Goal: Transaction & Acquisition: Purchase product/service

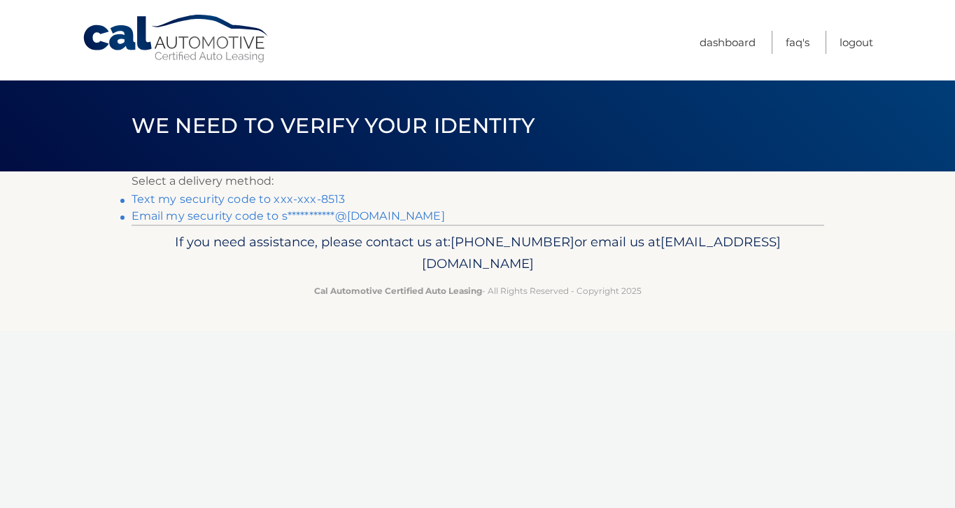
click at [309, 194] on link "Text my security code to xxx-xxx-8513" at bounding box center [239, 198] width 214 height 13
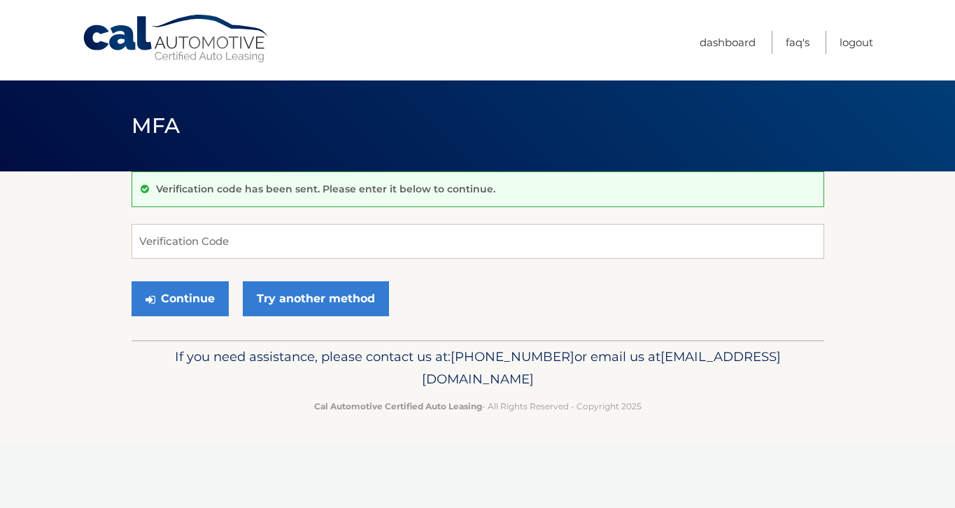
click at [344, 260] on form "Verification Code Continue Try another method" at bounding box center [478, 273] width 693 height 99
click at [344, 239] on input "Verification Code" at bounding box center [478, 241] width 693 height 35
type input "571452"
click at [132, 281] on button "Continue" at bounding box center [180, 298] width 97 height 35
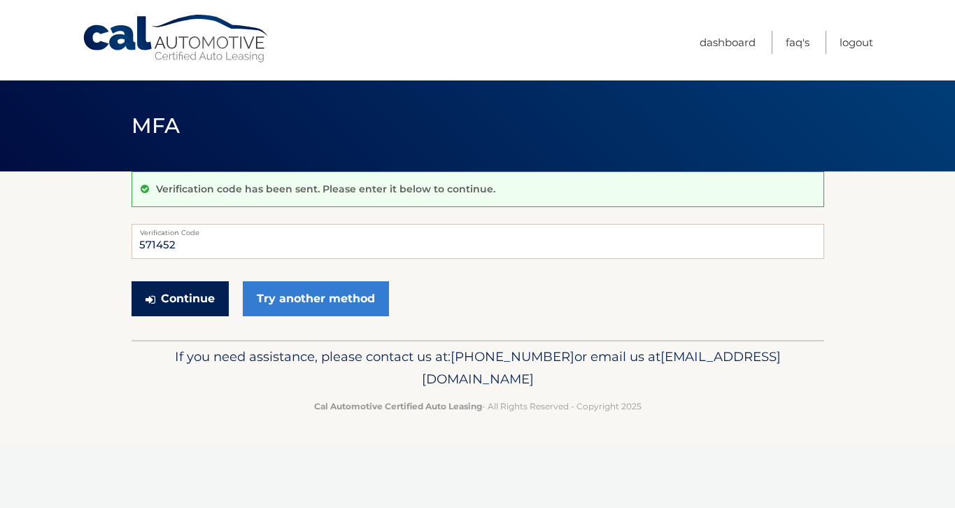
click at [171, 292] on button "Continue" at bounding box center [180, 298] width 97 height 35
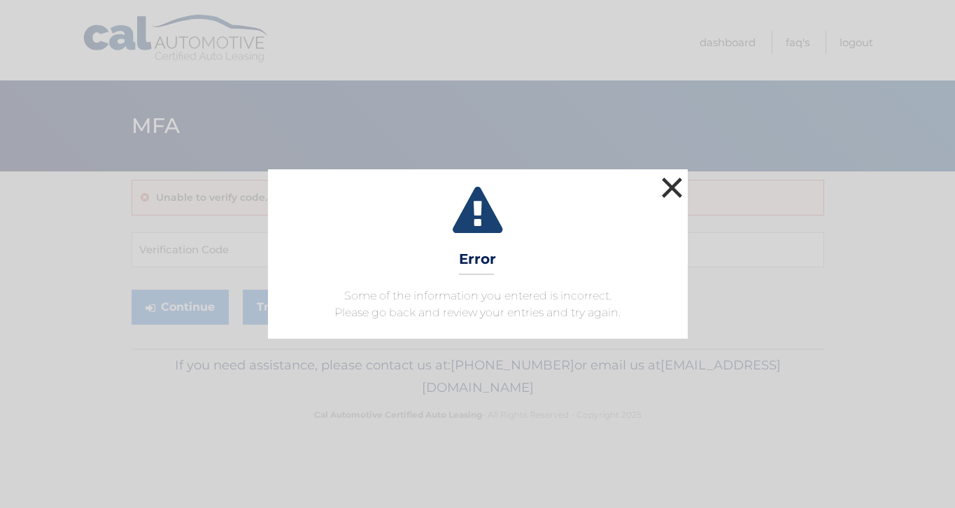
click at [680, 187] on button "×" at bounding box center [672, 188] width 28 height 28
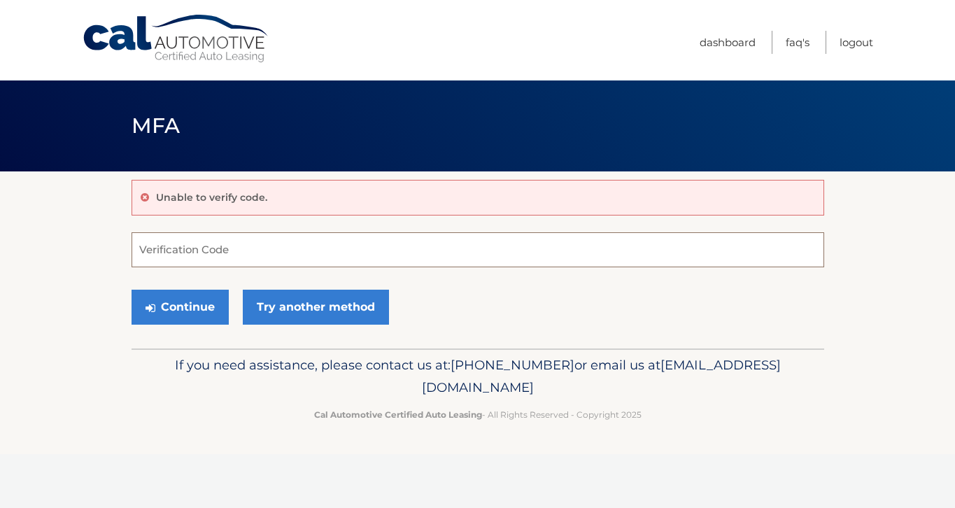
click at [161, 245] on input "Verification Code" at bounding box center [478, 249] width 693 height 35
type input "571452"
click at [170, 314] on button "Continue" at bounding box center [180, 307] width 97 height 35
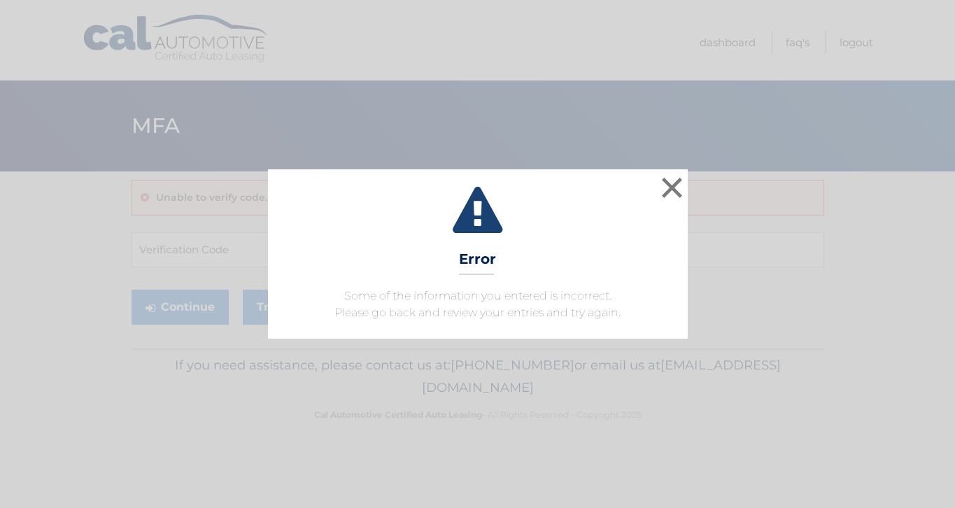
click at [707, 170] on div "× Error Some of the information you entered is incorrect. Please go back and re…" at bounding box center [478, 253] width 944 height 169
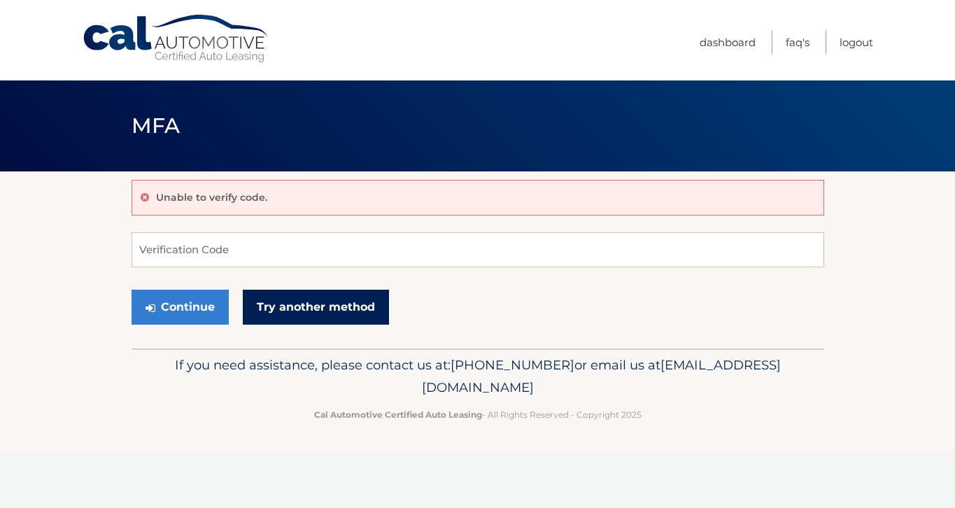
click at [303, 316] on link "Try another method" at bounding box center [316, 307] width 146 height 35
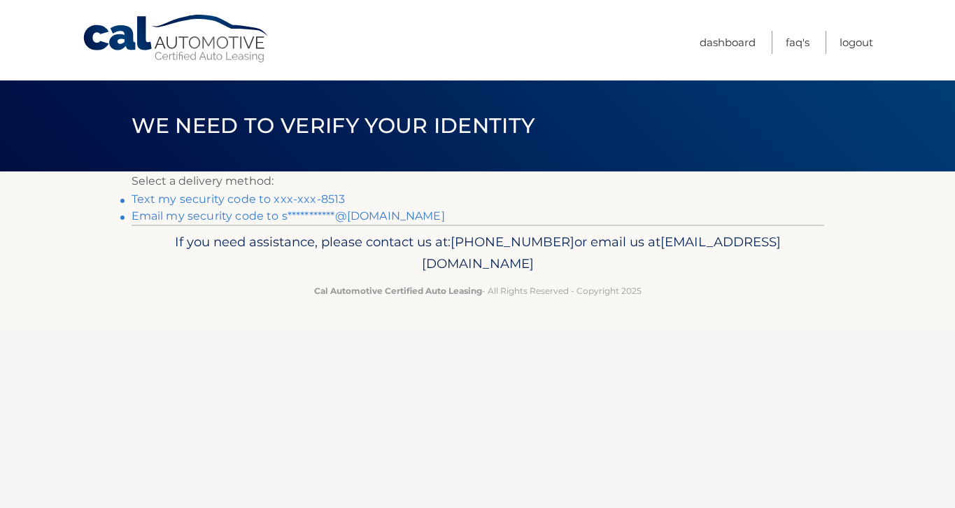
click at [314, 195] on link "Text my security code to xxx-xxx-8513" at bounding box center [239, 198] width 214 height 13
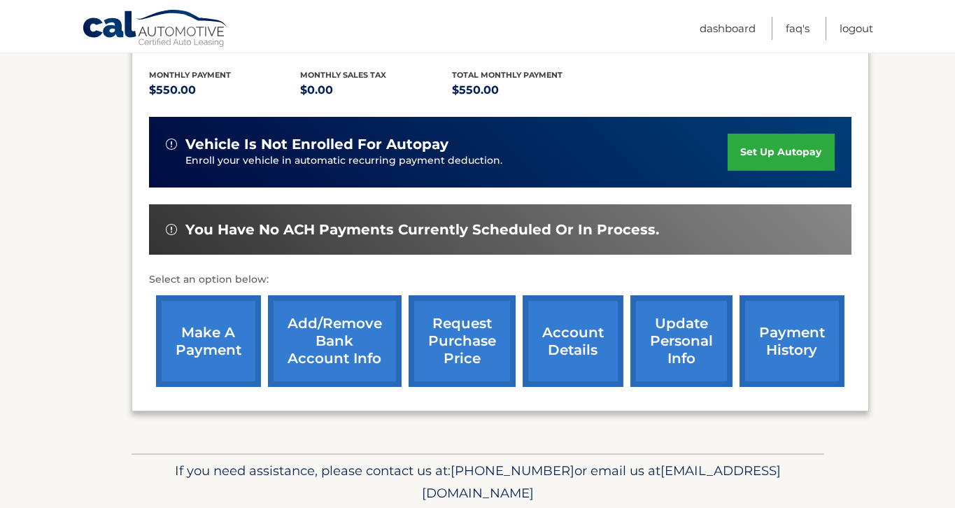
scroll to position [299, 0]
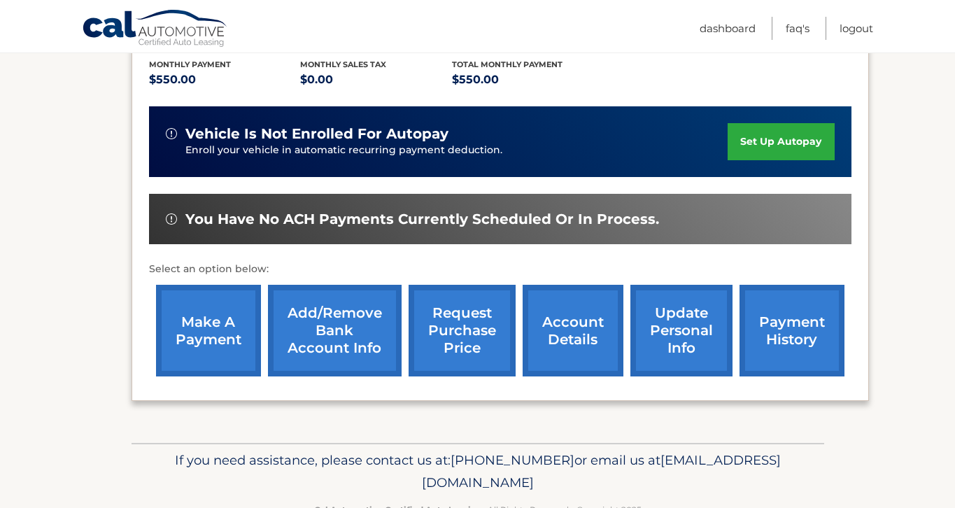
click at [199, 341] on link "make a payment" at bounding box center [208, 331] width 105 height 92
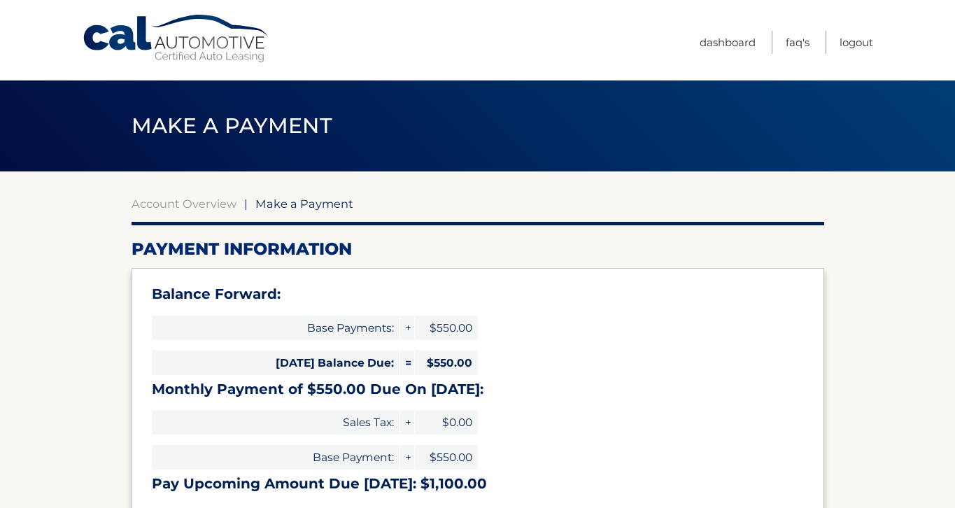
select select "NTFmOTI5MzktYTAxNS00OGVlLWE1OGEtYzNiOGJhMTEwOWU4"
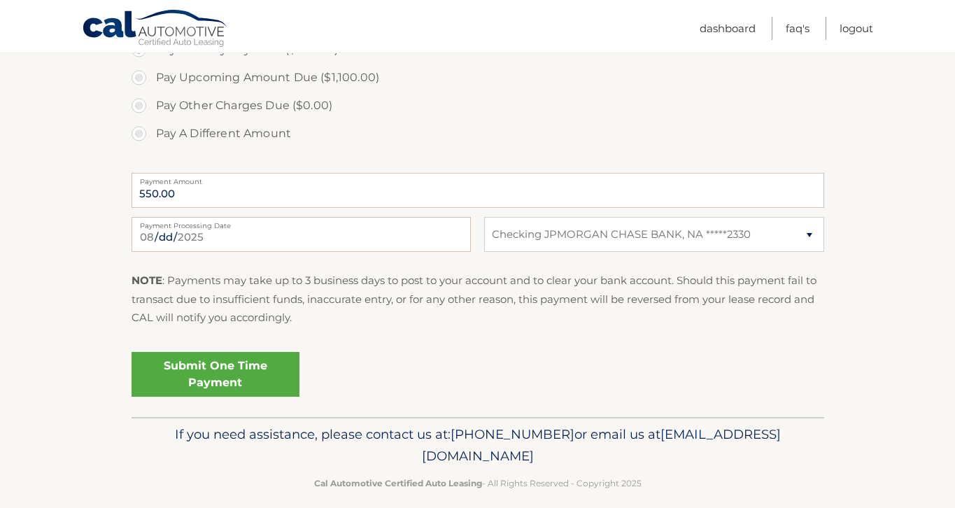
scroll to position [540, 0]
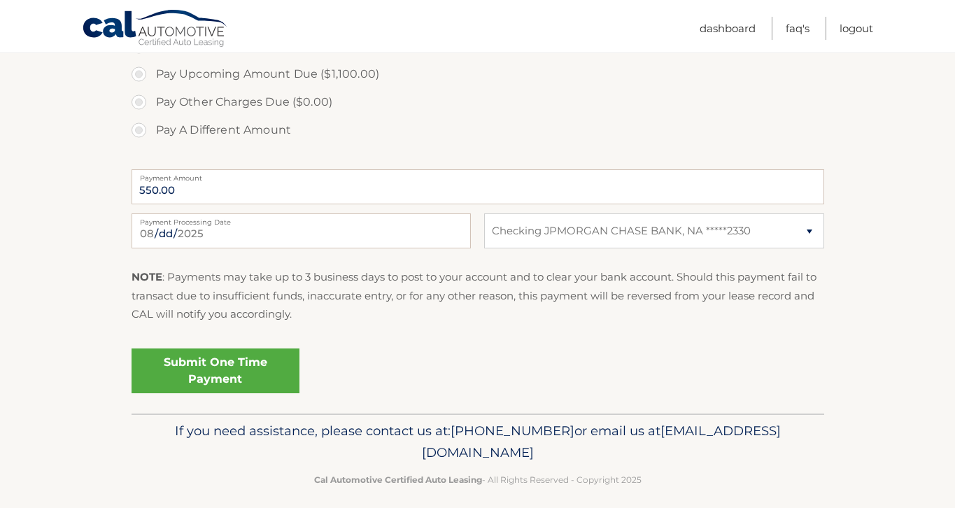
click at [199, 372] on link "Submit One Time Payment" at bounding box center [216, 370] width 168 height 45
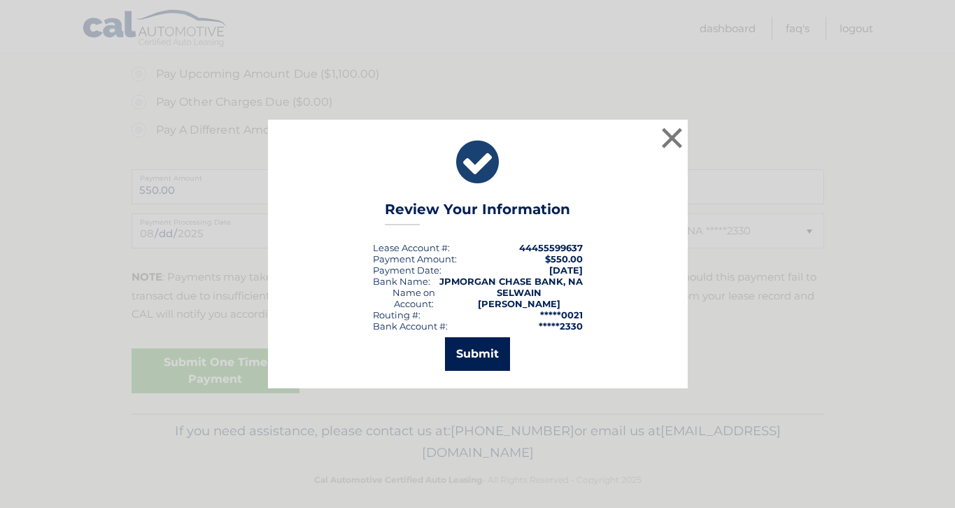
click at [477, 358] on button "Submit" at bounding box center [477, 354] width 65 height 34
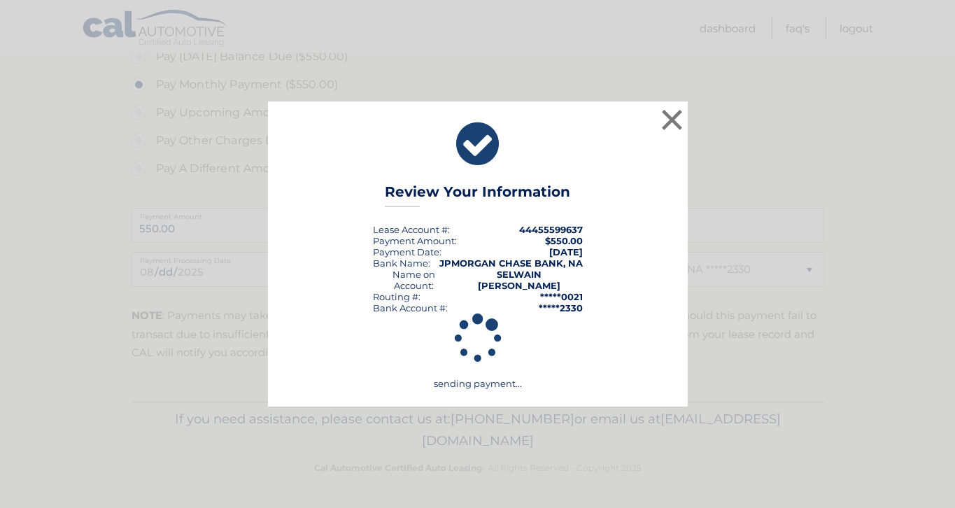
scroll to position [501, 0]
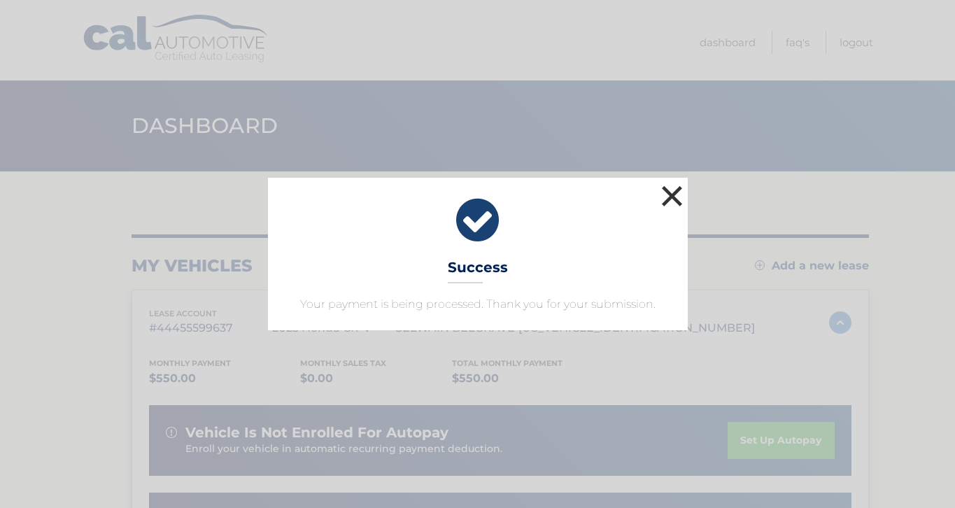
click at [671, 190] on button "×" at bounding box center [672, 196] width 28 height 28
